Goal: Transaction & Acquisition: Subscribe to service/newsletter

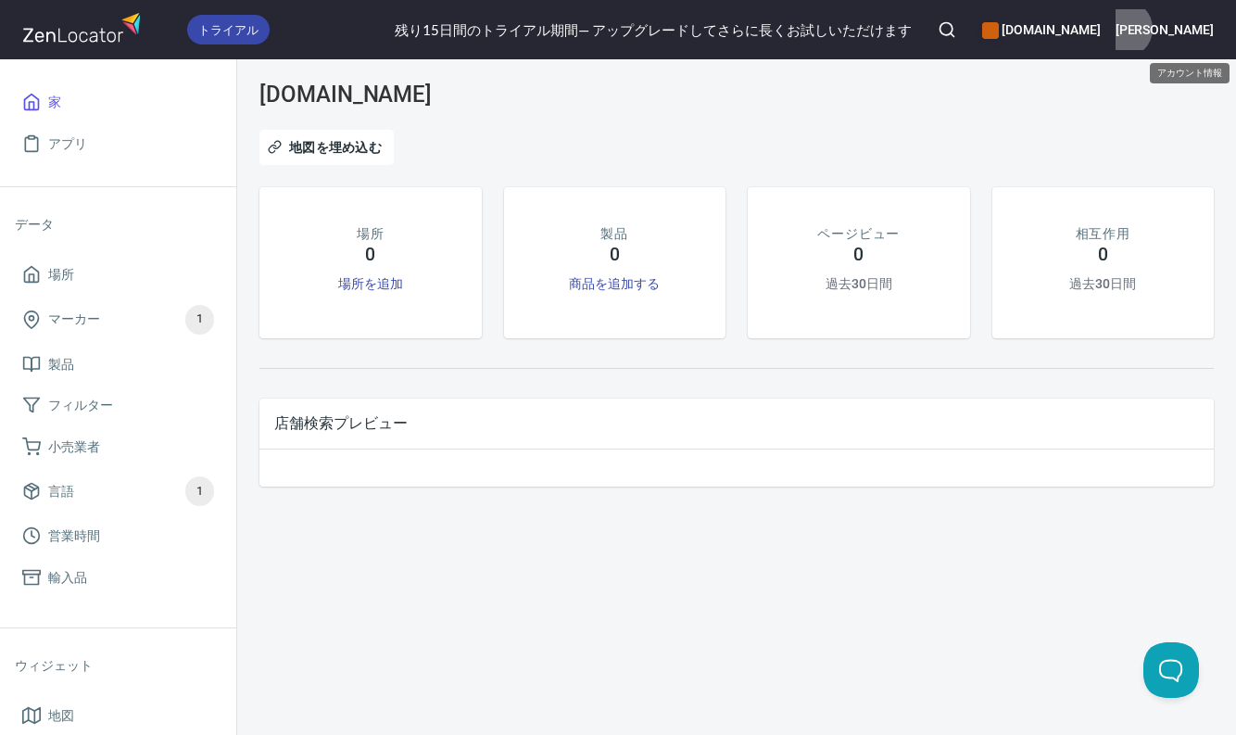
click at [1197, 29] on font "[PERSON_NAME]" at bounding box center [1164, 29] width 98 height 15
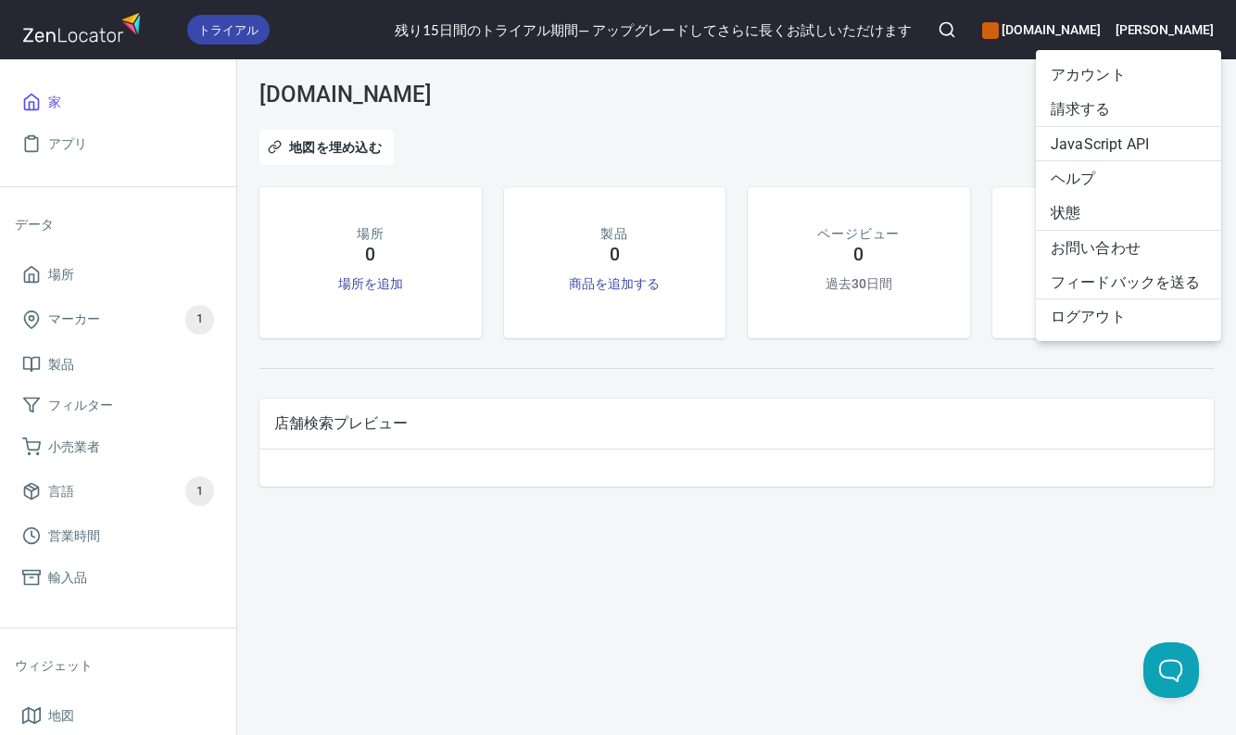
click at [1091, 100] on font "請求する" at bounding box center [1081, 109] width 60 height 18
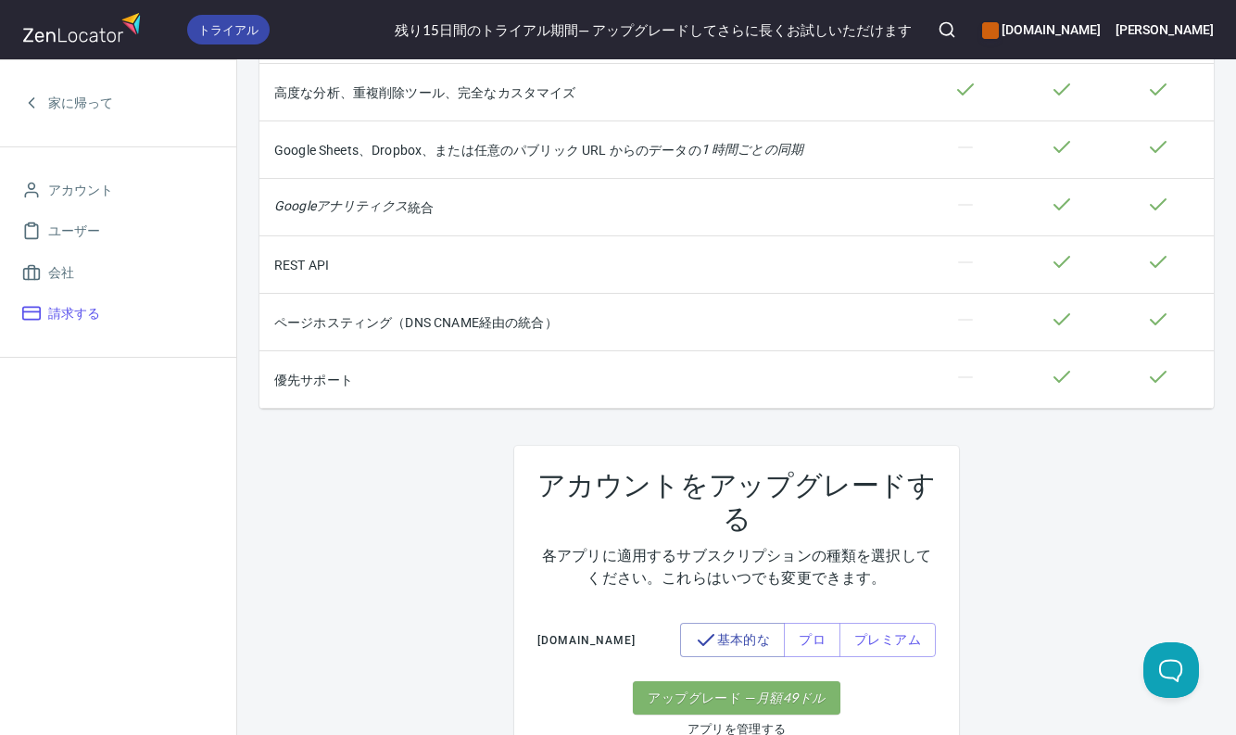
scroll to position [556, 0]
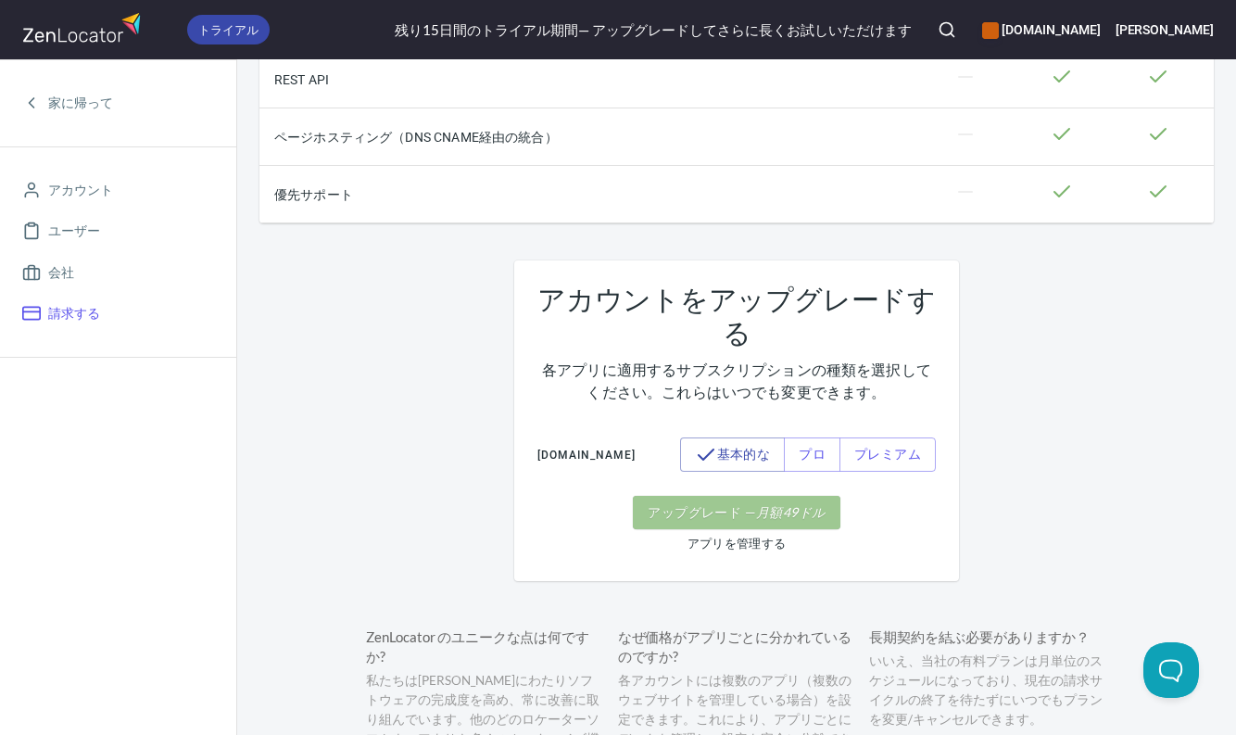
click at [770, 520] on font "月額" at bounding box center [769, 512] width 27 height 16
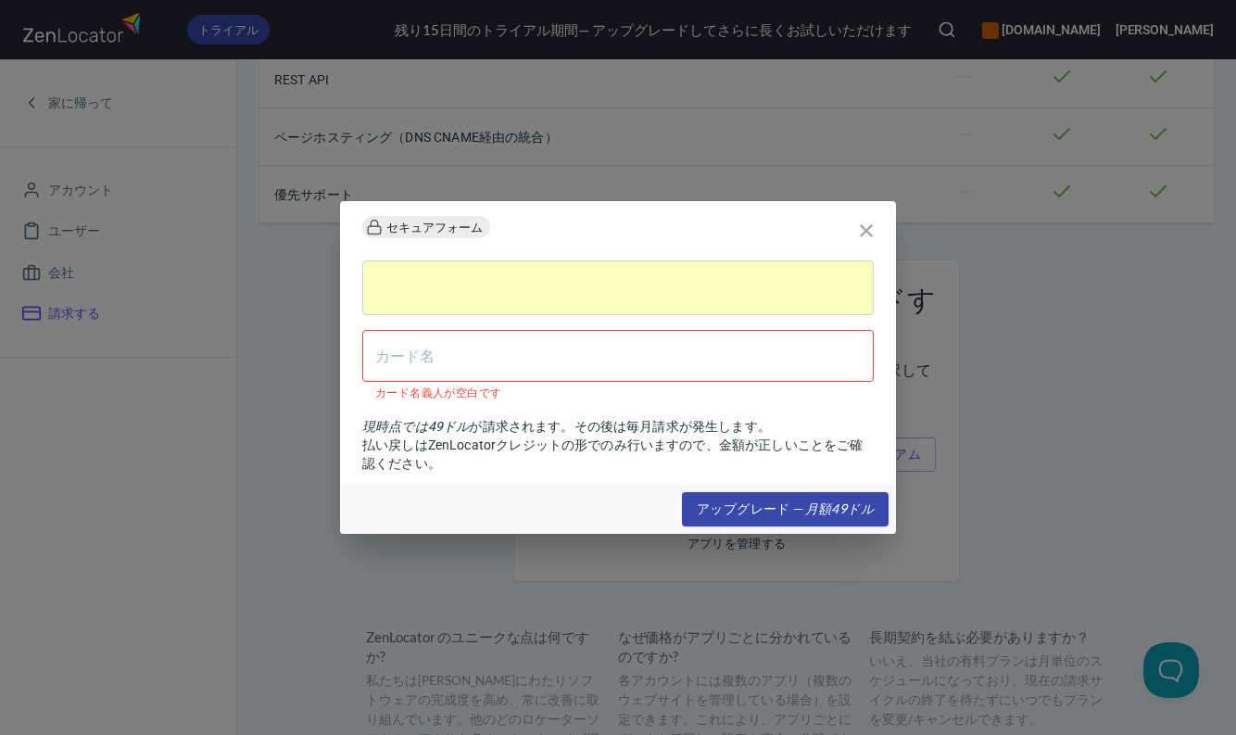
type input "N"
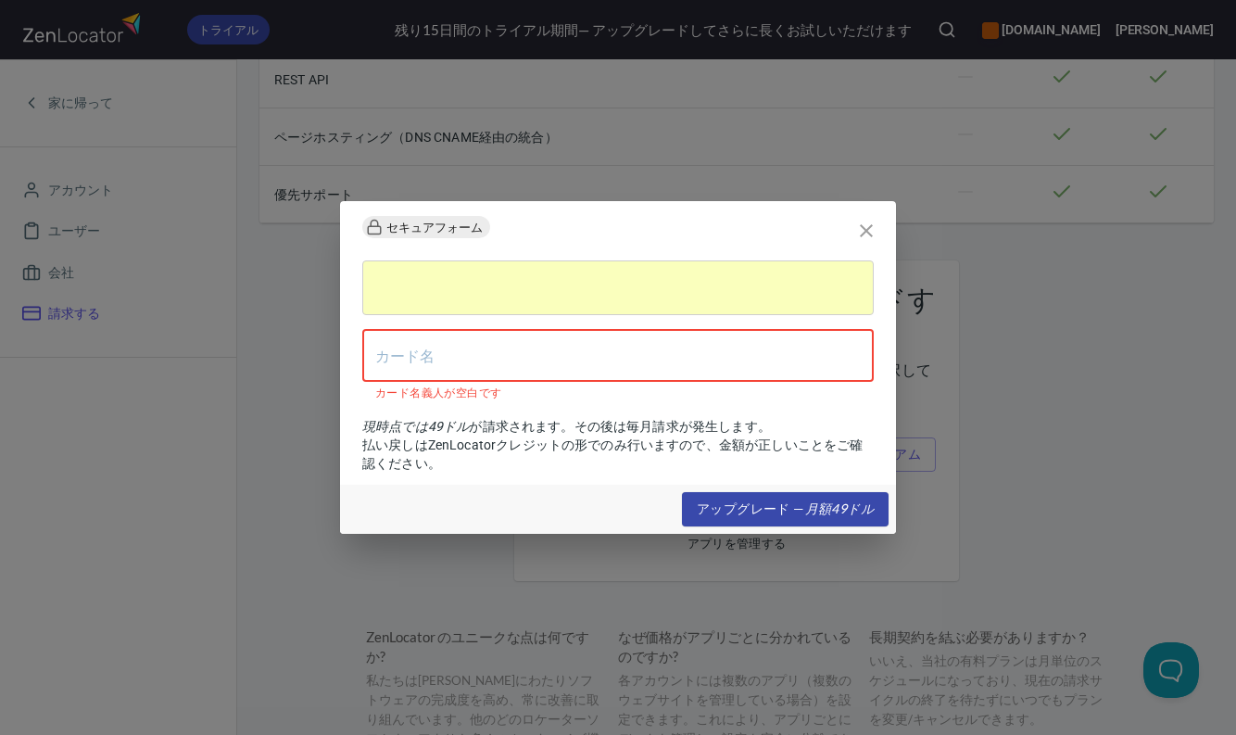
click at [494, 351] on input "text" at bounding box center [617, 356] width 511 height 52
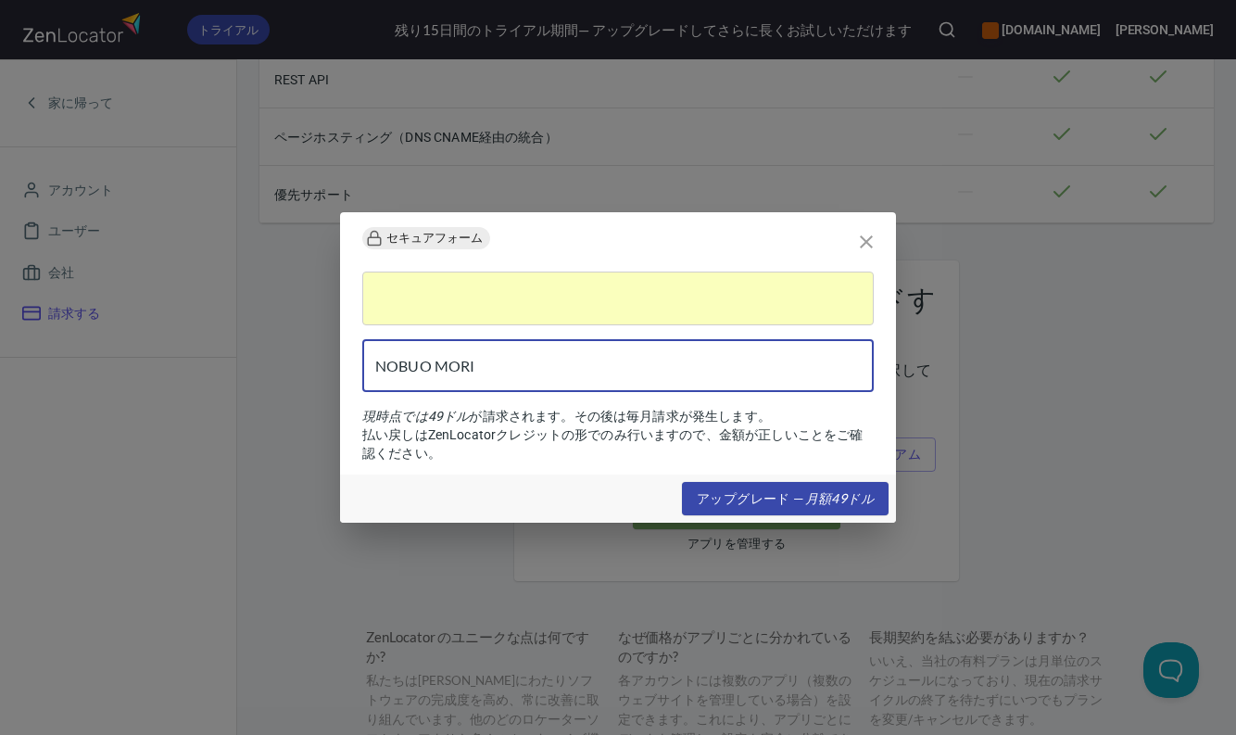
type input "NOBUO MORI"
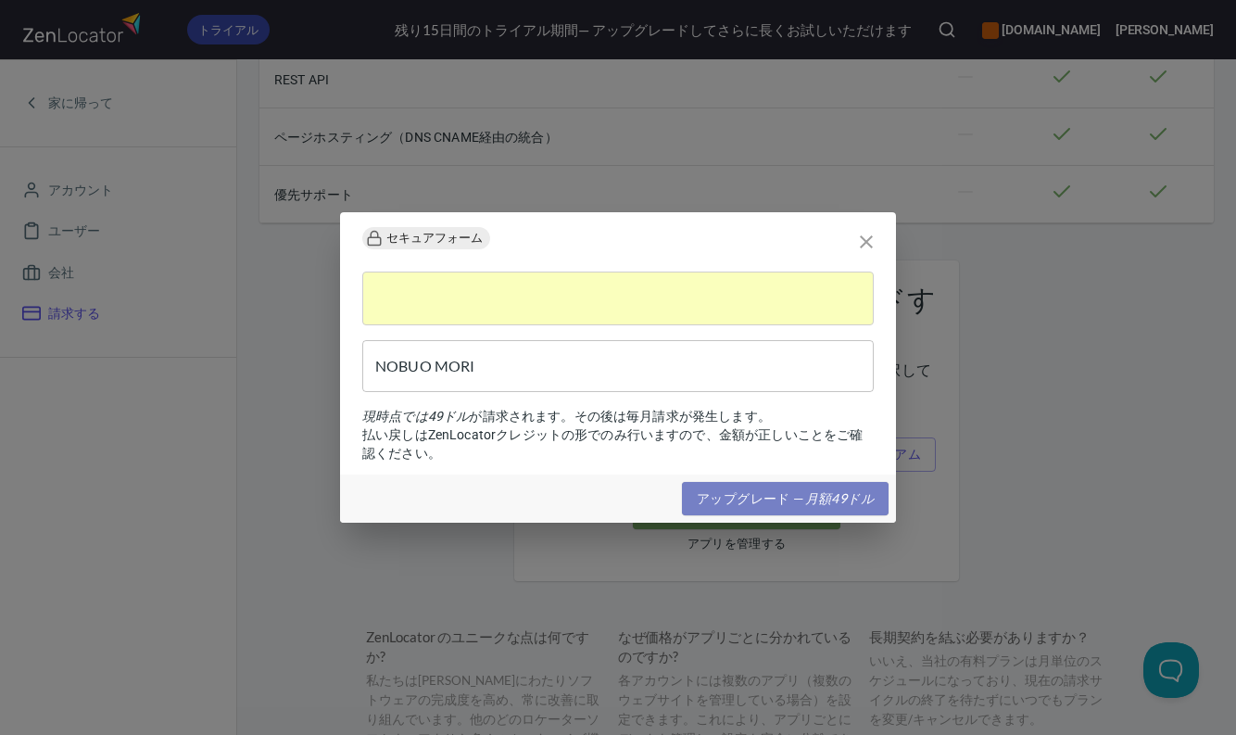
click at [712, 499] on font "アップグレード —" at bounding box center [751, 498] width 108 height 16
